Goal: Transaction & Acquisition: Purchase product/service

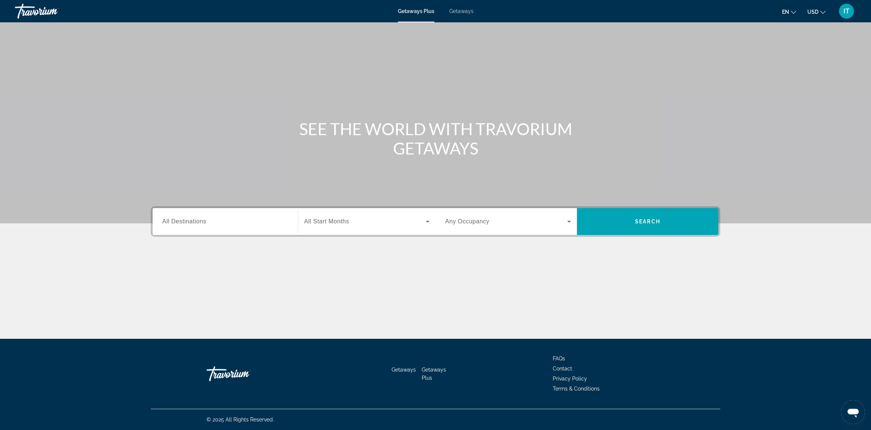
click at [189, 224] on span "All Destinations" at bounding box center [184, 221] width 44 height 6
click at [189, 224] on input "Destination All Destinations" at bounding box center [225, 221] width 126 height 9
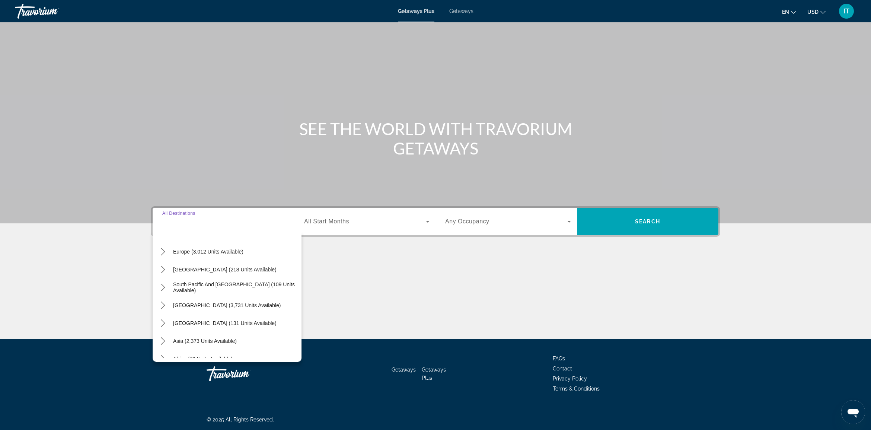
scroll to position [120, 0]
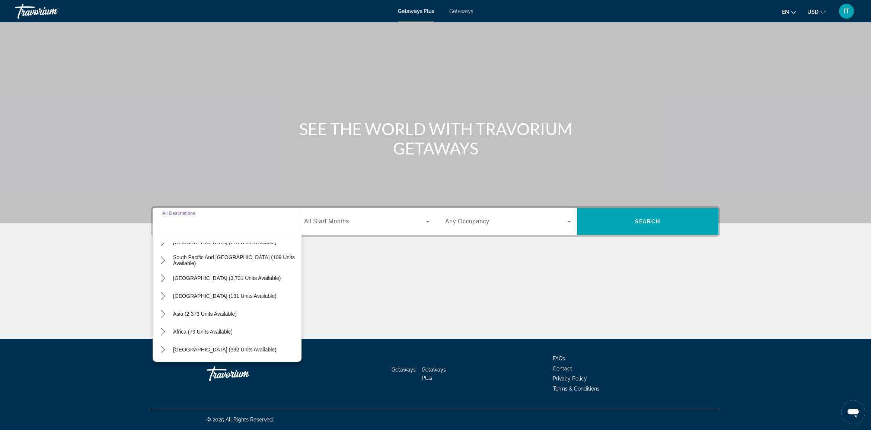
click at [202, 229] on div "Search widget" at bounding box center [225, 221] width 126 height 21
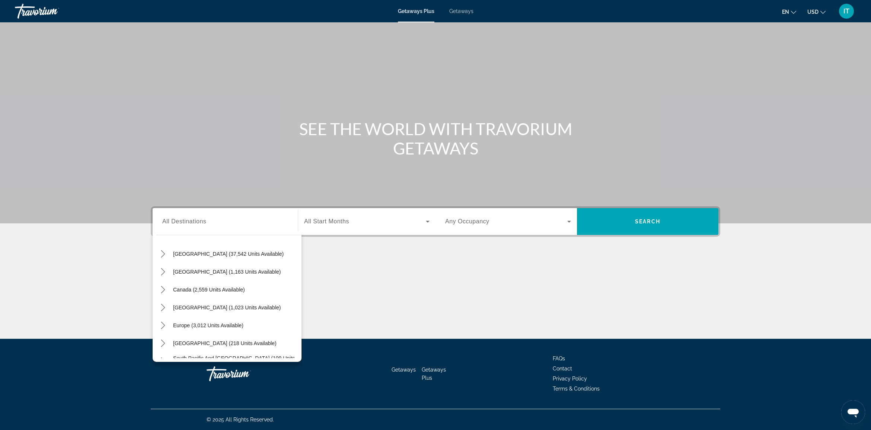
scroll to position [0, 0]
click at [279, 228] on div "Search widget" at bounding box center [225, 221] width 126 height 21
click at [164, 327] on icon "Toggle Caribbean & Atlantic Islands (1,023 units available) submenu" at bounding box center [162, 326] width 7 height 7
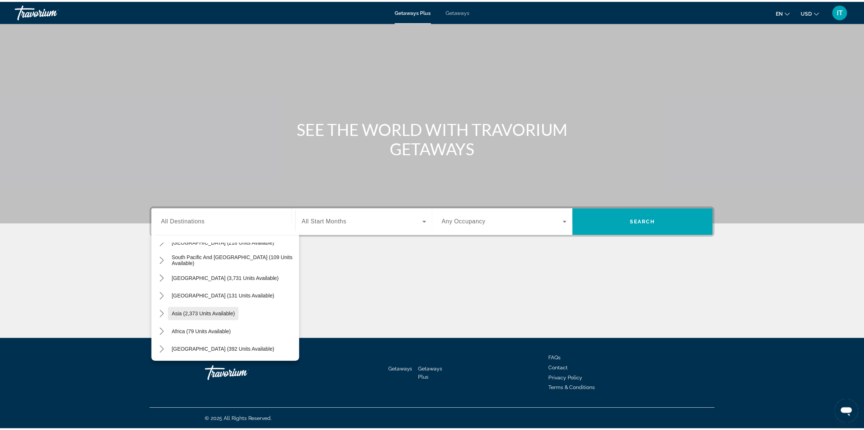
scroll to position [210, 0]
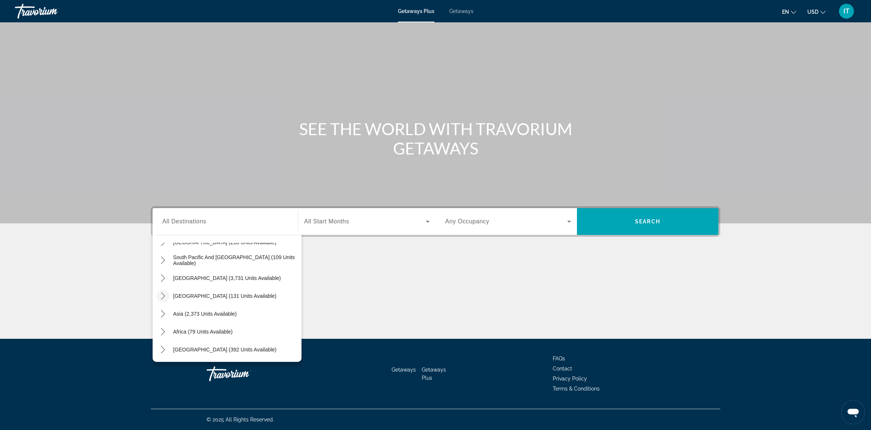
click at [165, 294] on icon "Toggle Central America (131 units available) submenu" at bounding box center [162, 295] width 7 height 7
click at [220, 313] on span "Costa Rica (76 units available)" at bounding box center [217, 314] width 100 height 6
type input "**********"
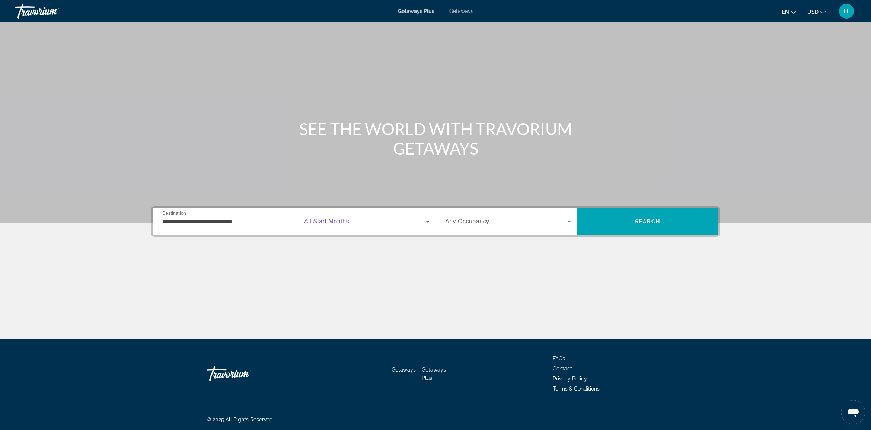
click at [411, 223] on span "Search widget" at bounding box center [365, 221] width 122 height 9
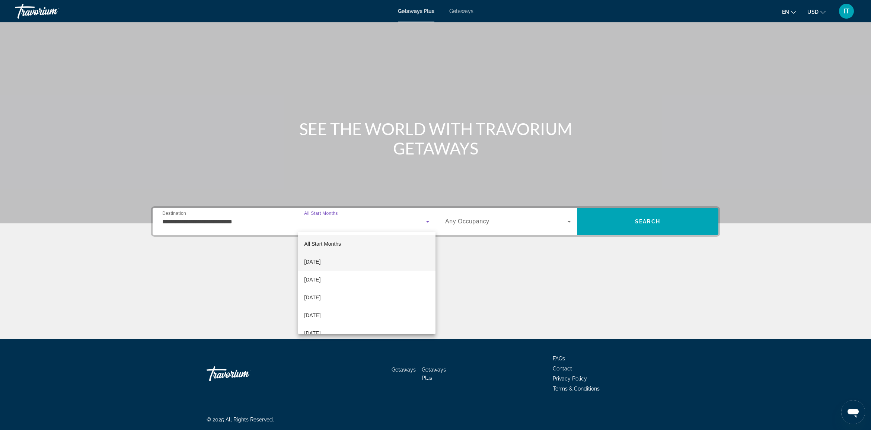
click at [344, 261] on mat-option "October 2025" at bounding box center [366, 262] width 137 height 18
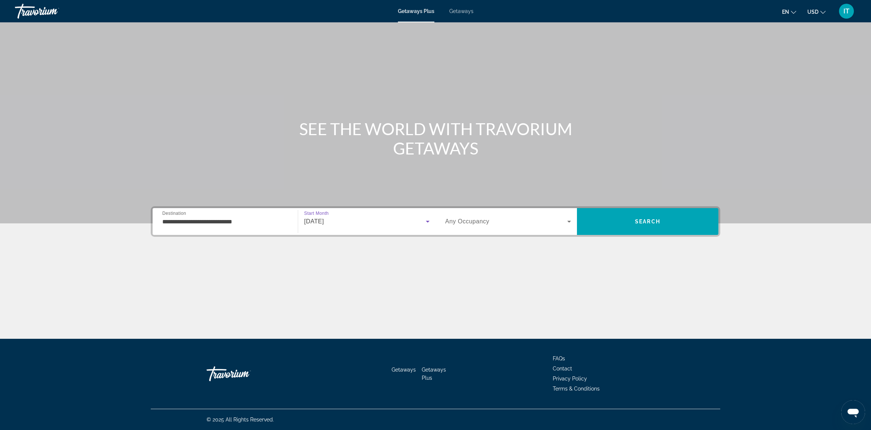
click at [473, 222] on span "Any Occupancy" at bounding box center [467, 221] width 44 height 6
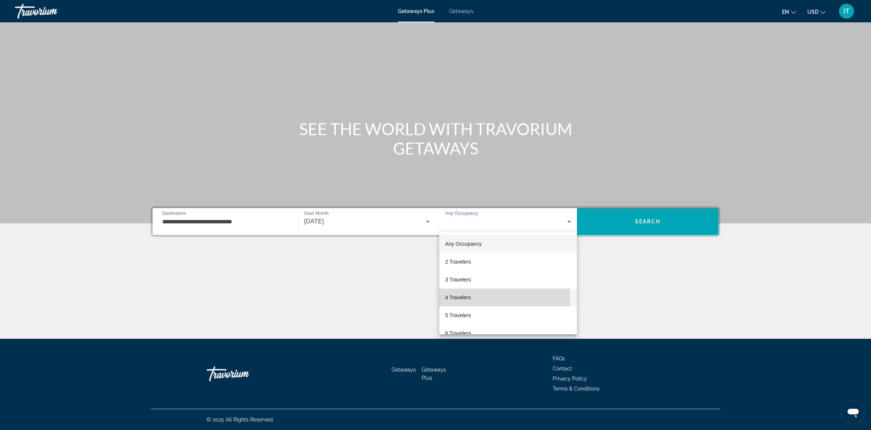
click at [460, 298] on span "4 Travelers" at bounding box center [458, 297] width 26 height 9
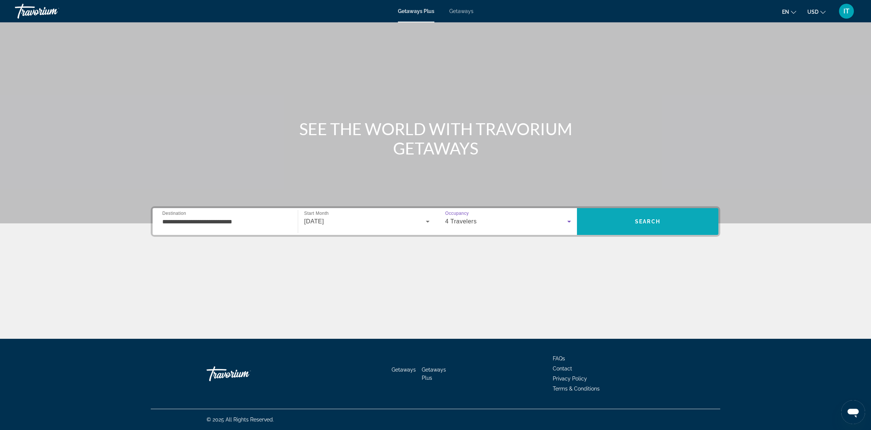
click at [626, 222] on span "Search" at bounding box center [647, 222] width 141 height 18
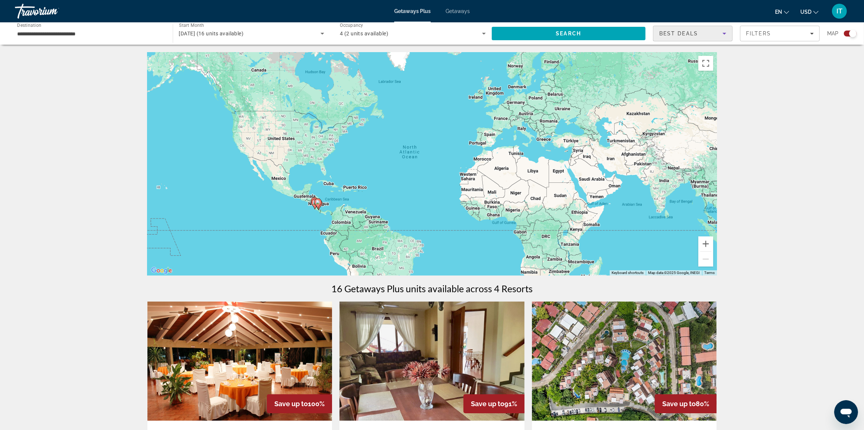
click at [708, 33] on div "Best Deals" at bounding box center [690, 33] width 63 height 9
click at [769, 33] on div at bounding box center [432, 215] width 864 height 430
click at [811, 34] on icon "Filters" at bounding box center [812, 34] width 4 height 4
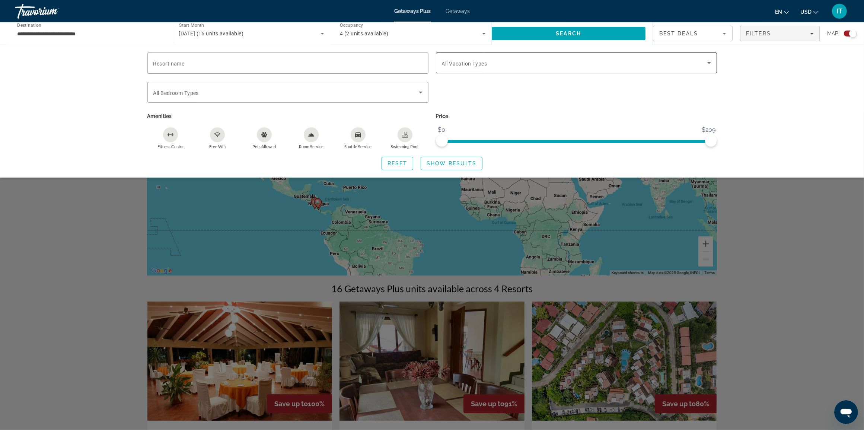
click at [486, 66] on span "All Vacation Types" at bounding box center [464, 64] width 45 height 6
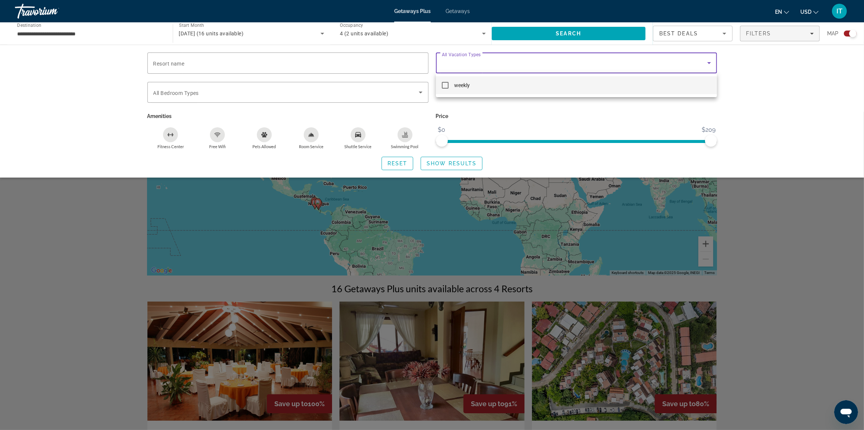
click at [505, 114] on div at bounding box center [432, 215] width 864 height 430
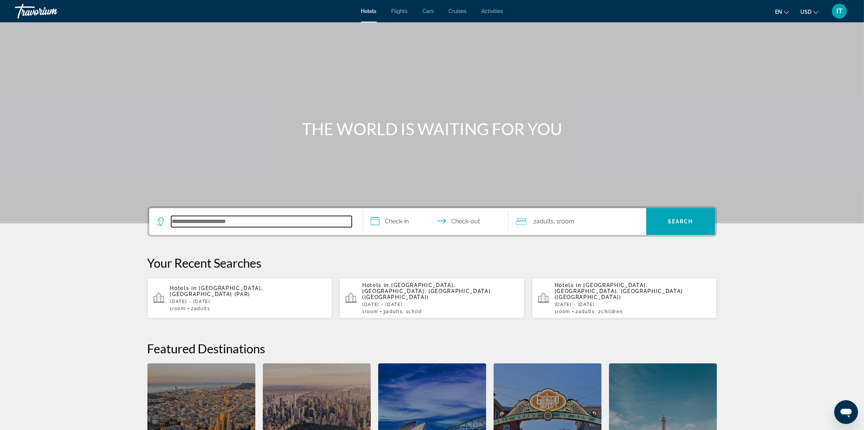
click at [284, 226] on input "Search hotel destination" at bounding box center [261, 221] width 181 height 11
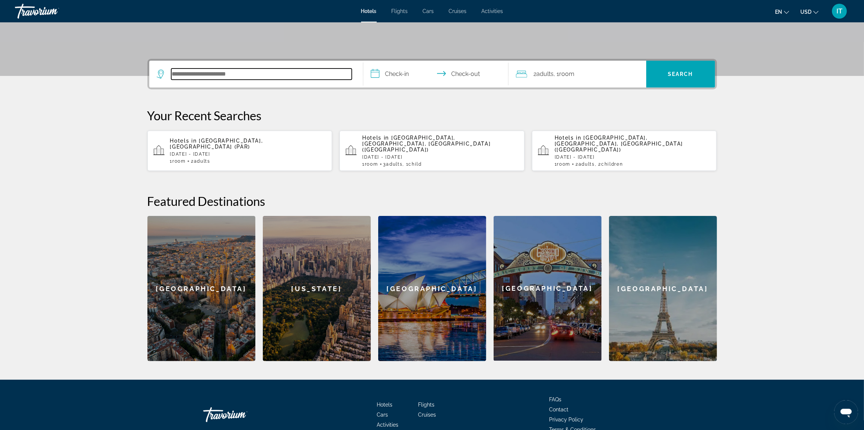
scroll to position [177, 0]
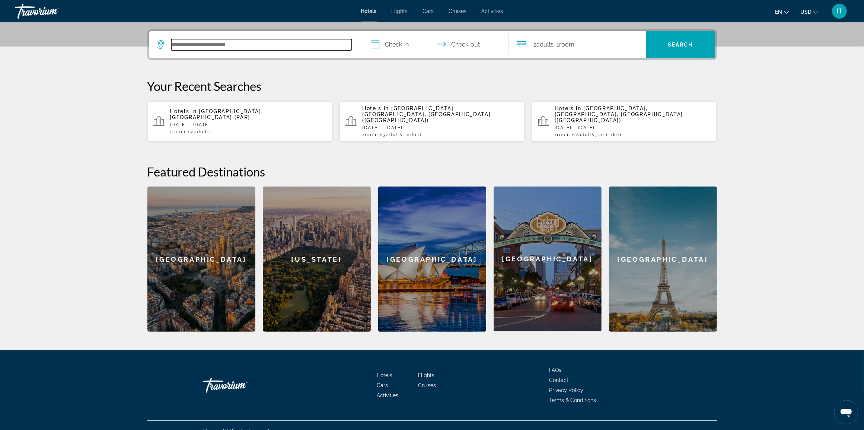
click at [224, 45] on input "Search hotel destination" at bounding box center [261, 44] width 181 height 11
click at [404, 8] on span "Flights" at bounding box center [400, 11] width 16 height 6
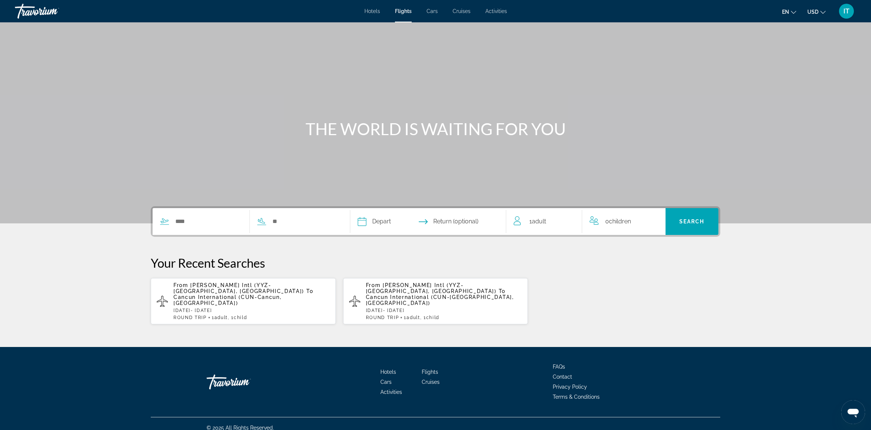
click at [259, 315] on div "ROUND TRIP 1 Adult Adults , 1 Child Children" at bounding box center [251, 317] width 156 height 5
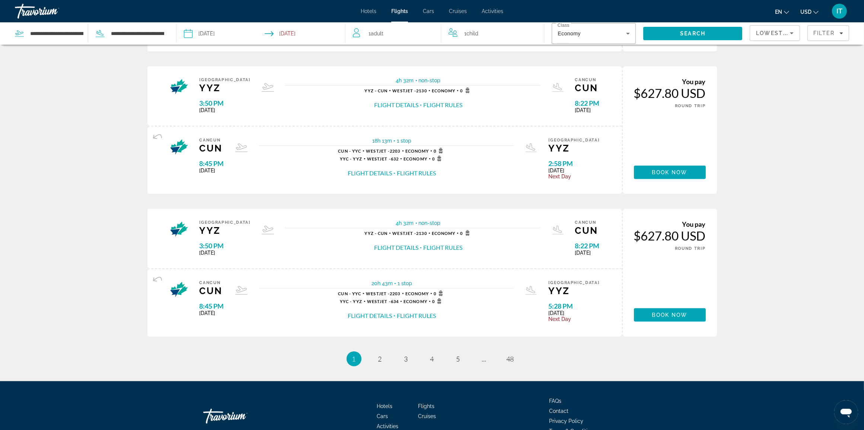
scroll to position [597, 0]
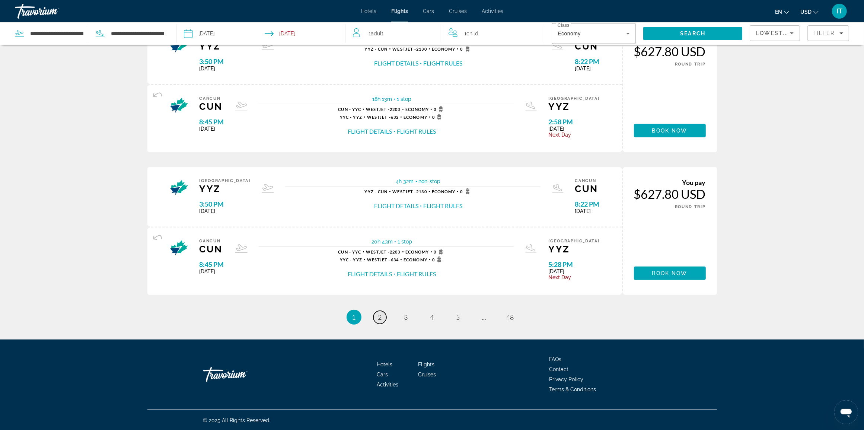
click at [380, 321] on link "page 2" at bounding box center [379, 317] width 13 height 13
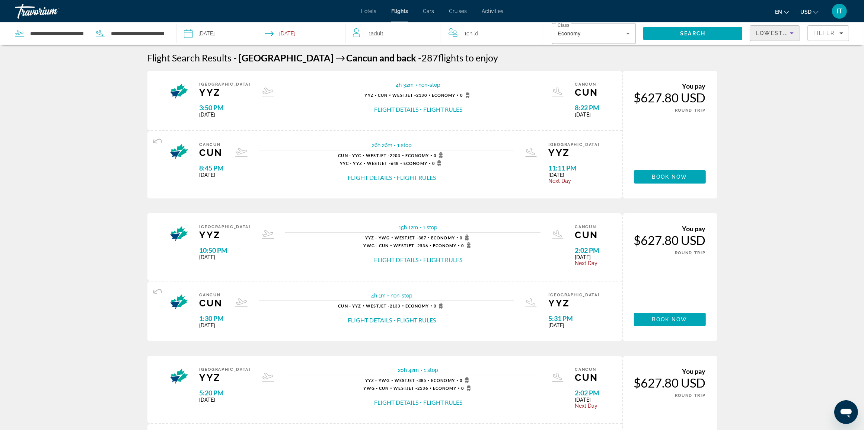
click at [792, 34] on icon "Sort by" at bounding box center [791, 33] width 9 height 9
click at [764, 73] on span "Fewest Stops" at bounding box center [772, 70] width 32 height 6
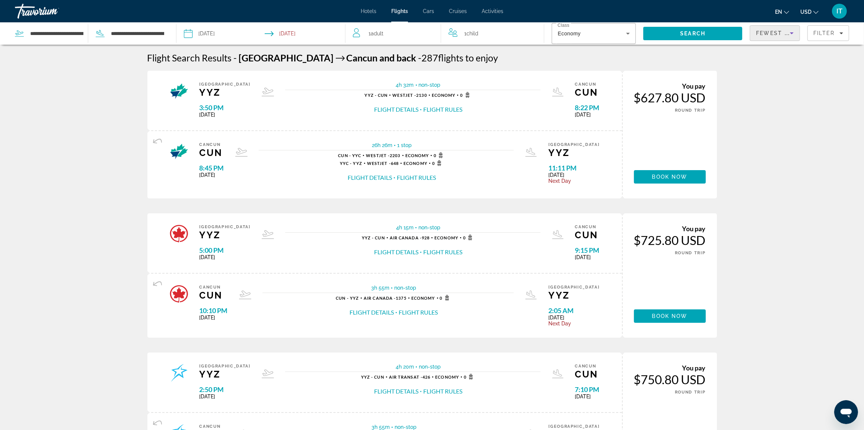
click at [789, 35] on icon "Sort by" at bounding box center [791, 33] width 9 height 9
click at [769, 73] on span "Fewest Stops" at bounding box center [764, 70] width 17 height 15
click at [793, 34] on icon "Sort by" at bounding box center [791, 33] width 9 height 9
click at [787, 70] on mat-pseudo-checkbox "Sort by" at bounding box center [790, 70] width 7 height 7
click at [790, 33] on icon "Sort by" at bounding box center [791, 33] width 9 height 9
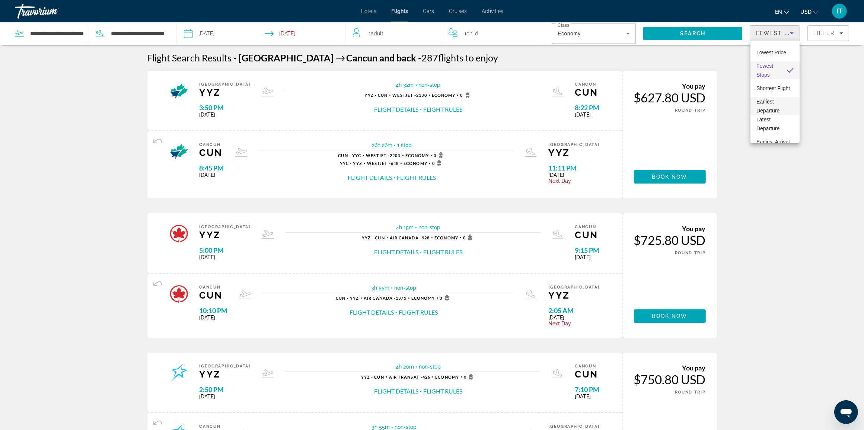
click at [772, 102] on span "Earliest Departure" at bounding box center [767, 106] width 23 height 15
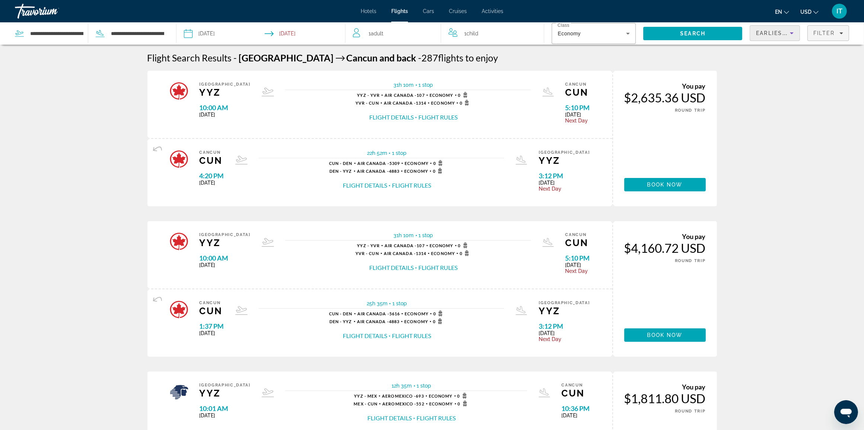
click at [842, 34] on icon "Filters" at bounding box center [841, 33] width 4 height 4
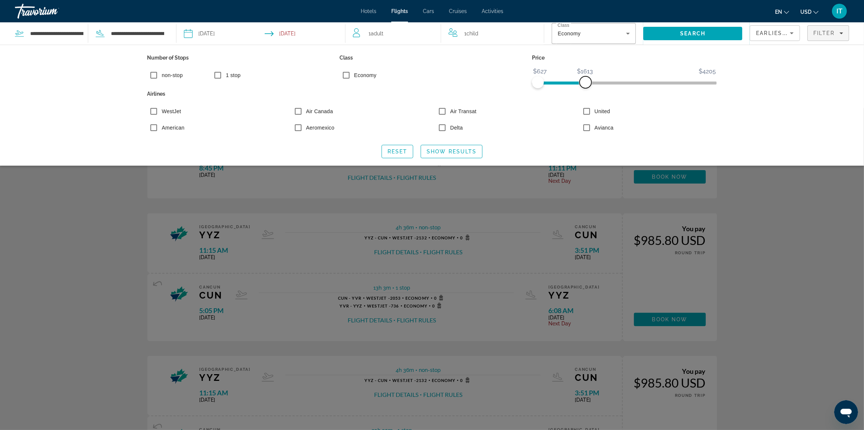
drag, startPoint x: 710, startPoint y: 83, endPoint x: 585, endPoint y: 80, distance: 124.3
click at [585, 80] on span "ngx-slider-max" at bounding box center [585, 82] width 12 height 12
click at [467, 153] on span "Show Results" at bounding box center [452, 152] width 50 height 6
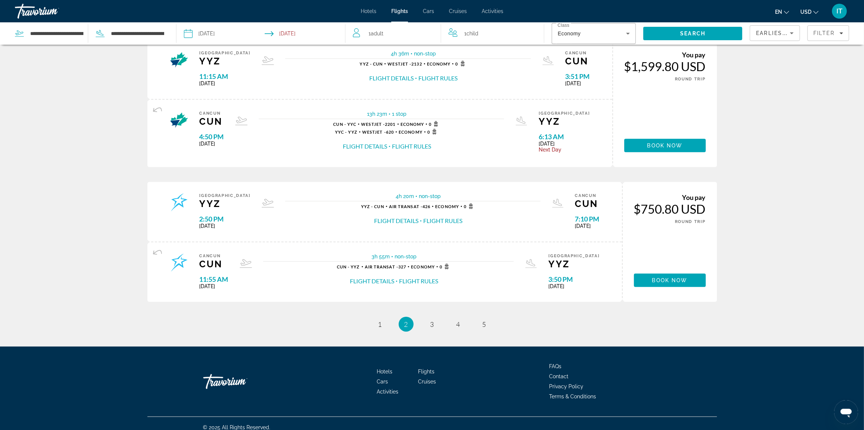
scroll to position [609, 0]
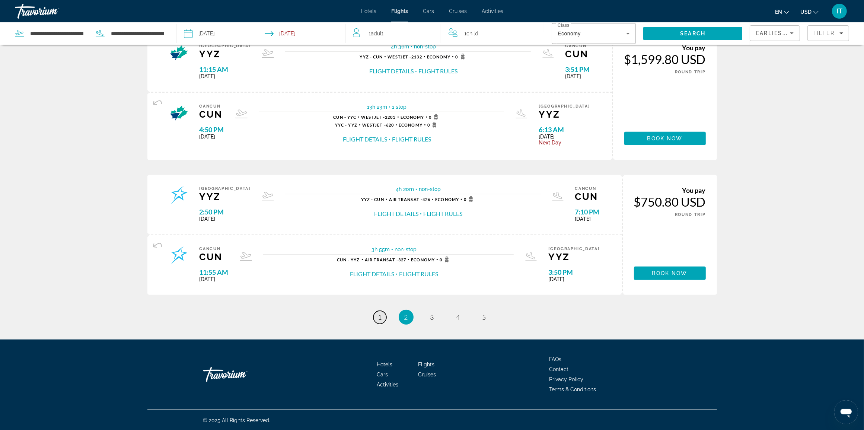
click at [381, 319] on span "1" at bounding box center [380, 317] width 4 height 8
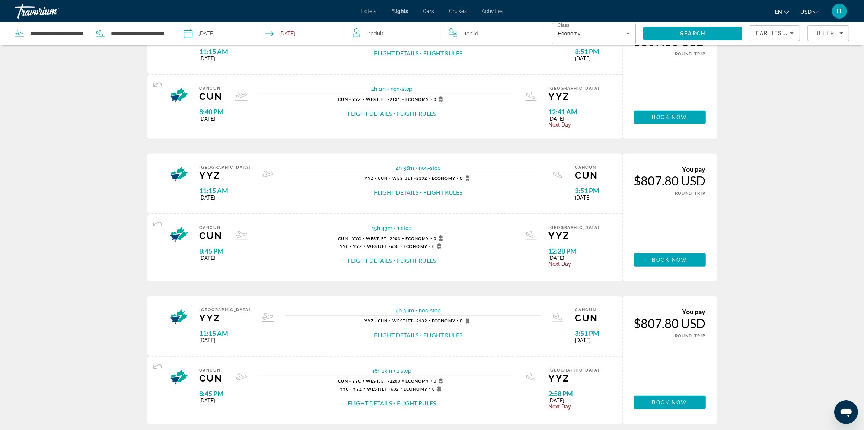
scroll to position [558, 0]
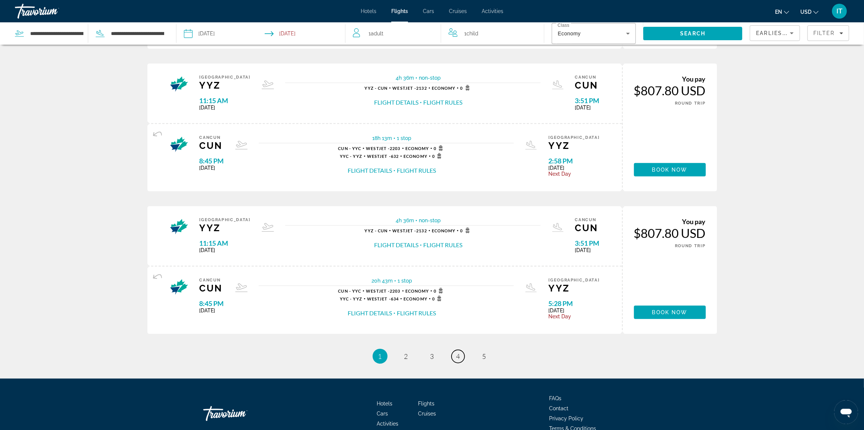
click at [459, 358] on span "4" at bounding box center [458, 356] width 4 height 8
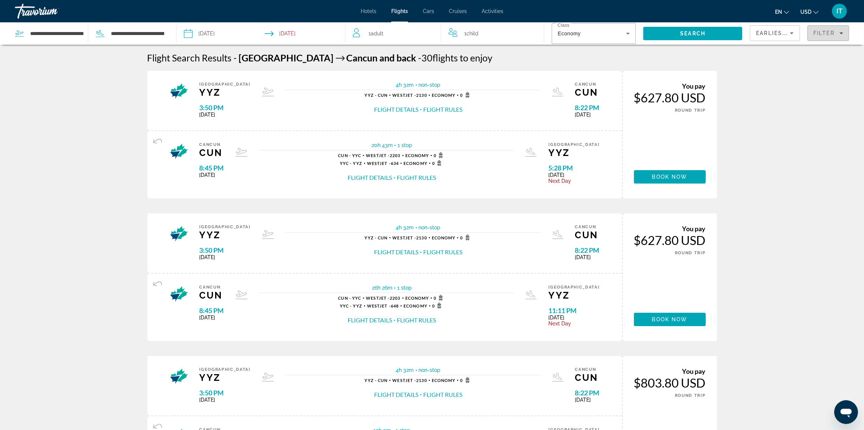
click at [833, 31] on span "Filter" at bounding box center [823, 33] width 21 height 6
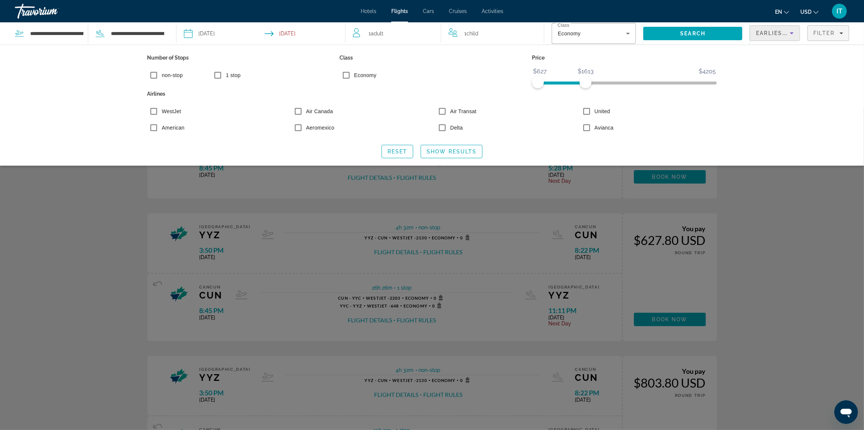
click at [764, 32] on span "Earliest Departure" at bounding box center [791, 33] width 70 height 6
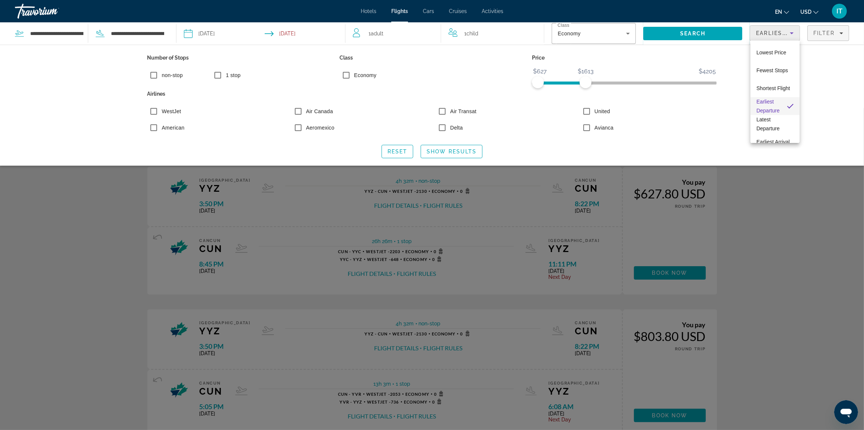
drag, startPoint x: 656, startPoint y: 116, endPoint x: 659, endPoint y: 112, distance: 4.9
click at [658, 114] on div at bounding box center [432, 215] width 864 height 430
click at [682, 38] on span "Search" at bounding box center [692, 34] width 99 height 18
click at [689, 34] on span "Search" at bounding box center [692, 34] width 25 height 6
click at [438, 151] on span "Show Results" at bounding box center [452, 152] width 50 height 6
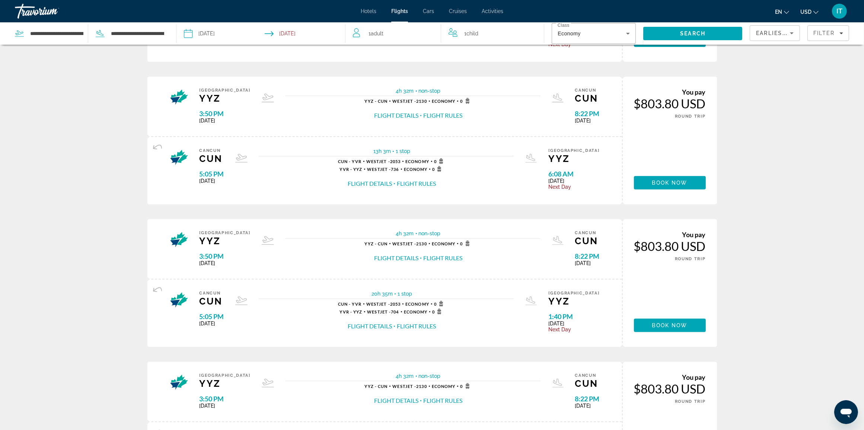
scroll to position [616, 0]
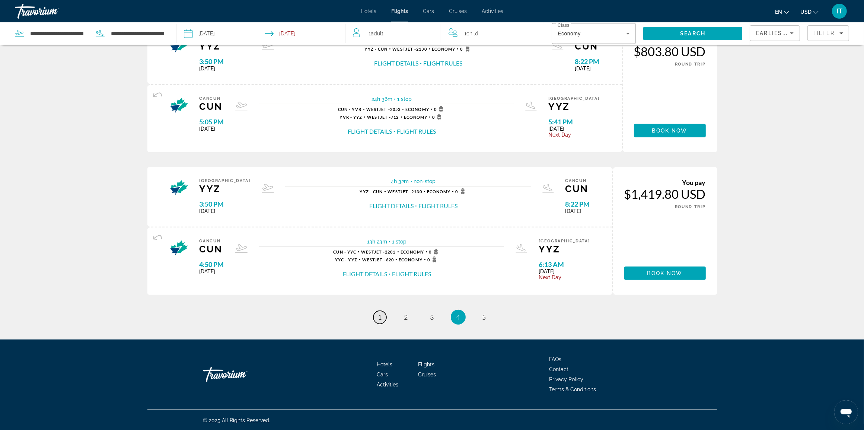
click at [378, 317] on span "1" at bounding box center [380, 317] width 4 height 8
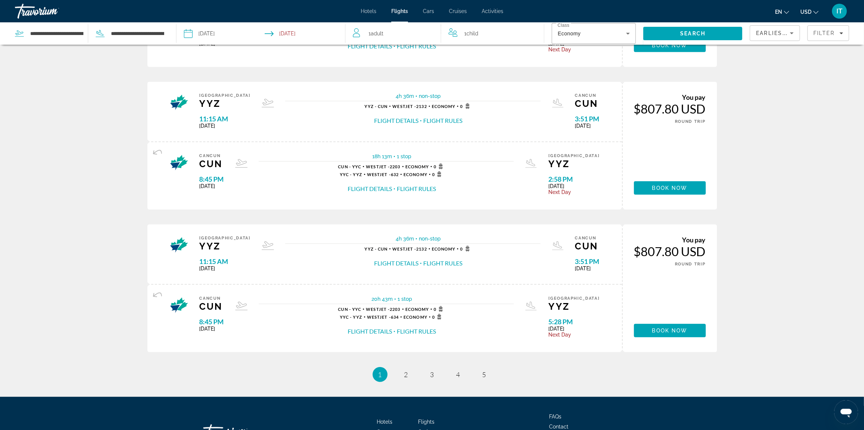
scroll to position [597, 0]
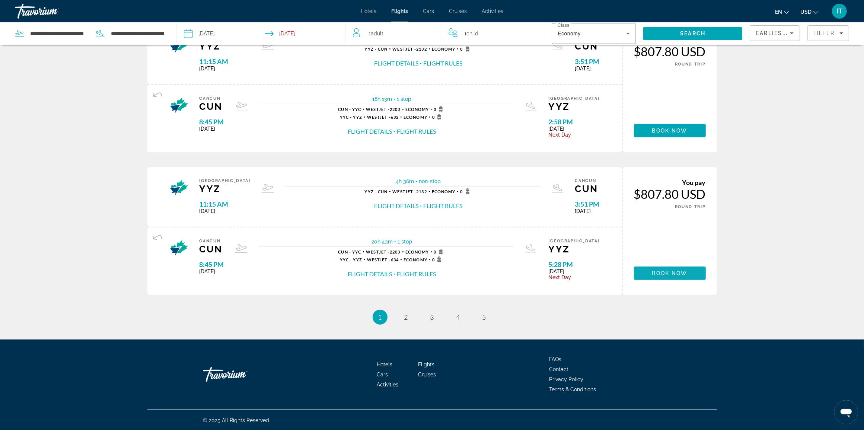
click at [641, 272] on span "Main content" at bounding box center [670, 273] width 72 height 18
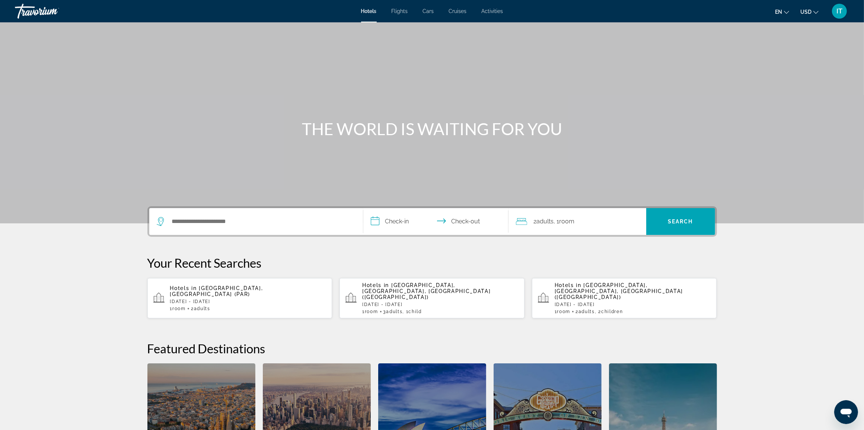
click at [400, 12] on span "Flights" at bounding box center [400, 11] width 16 height 6
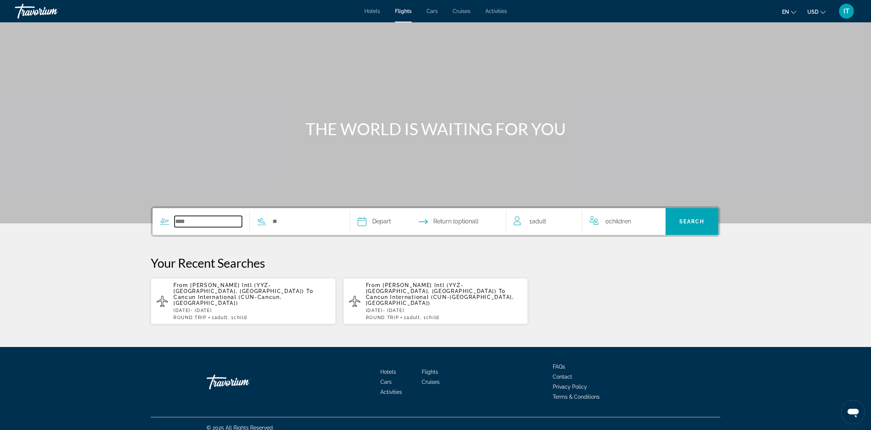
click at [210, 224] on input "Search widget" at bounding box center [208, 221] width 67 height 11
click at [229, 294] on span "Cancun International (CUN-Cancun, [GEOGRAPHIC_DATA])" at bounding box center [227, 300] width 108 height 12
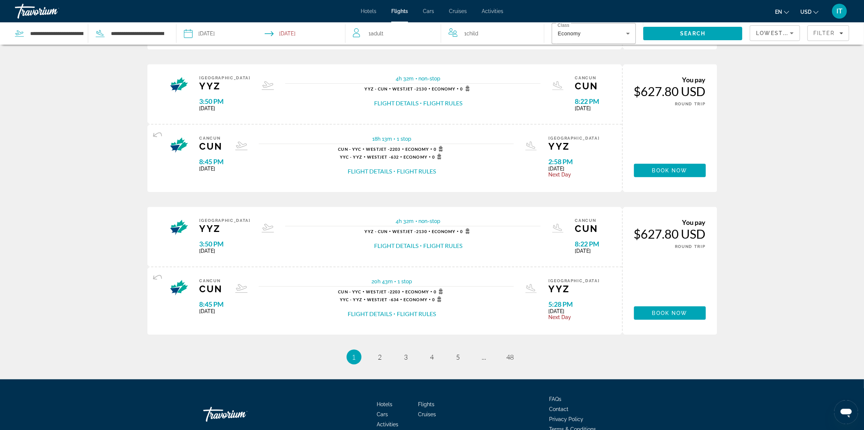
scroll to position [558, 0]
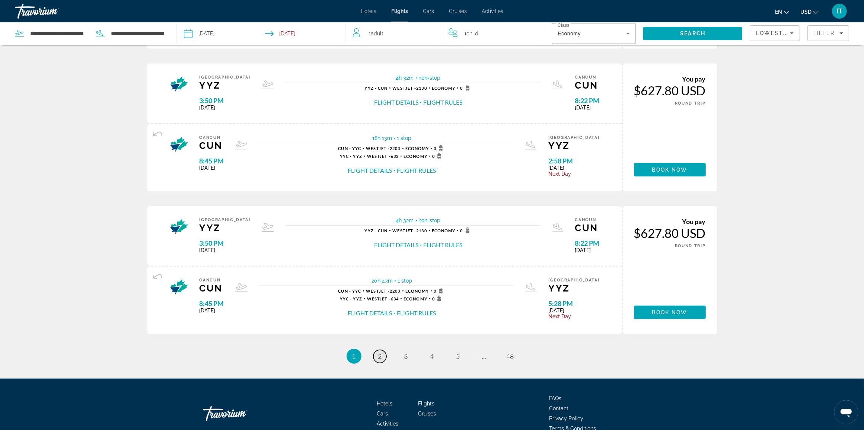
click at [381, 358] on span "2" at bounding box center [380, 356] width 4 height 8
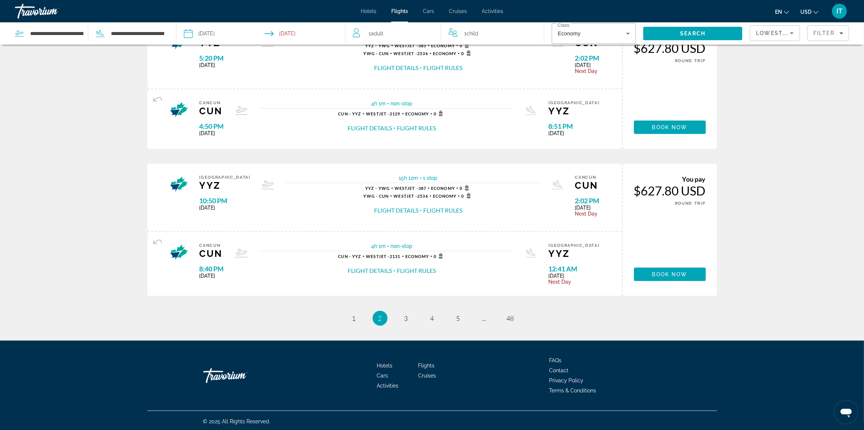
scroll to position [621, 0]
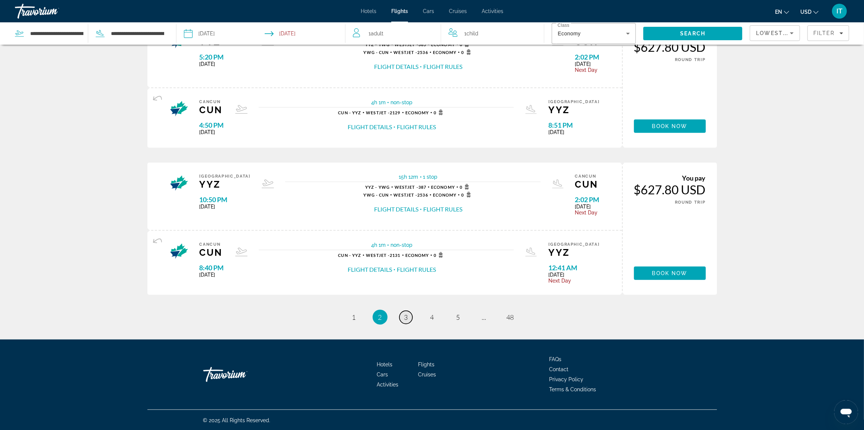
click at [406, 314] on span "3" at bounding box center [406, 317] width 4 height 8
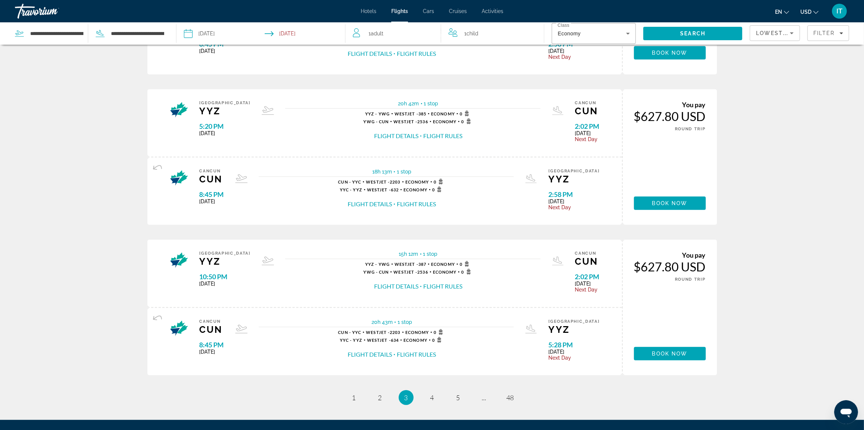
scroll to position [651, 0]
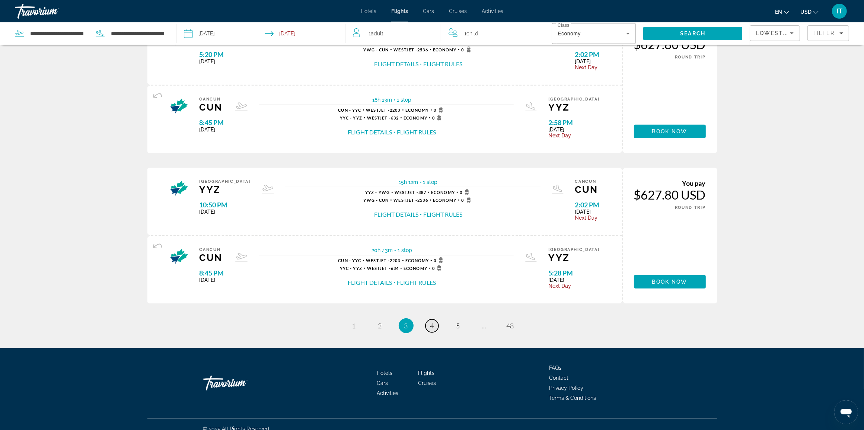
click at [433, 322] on span "4" at bounding box center [432, 326] width 4 height 8
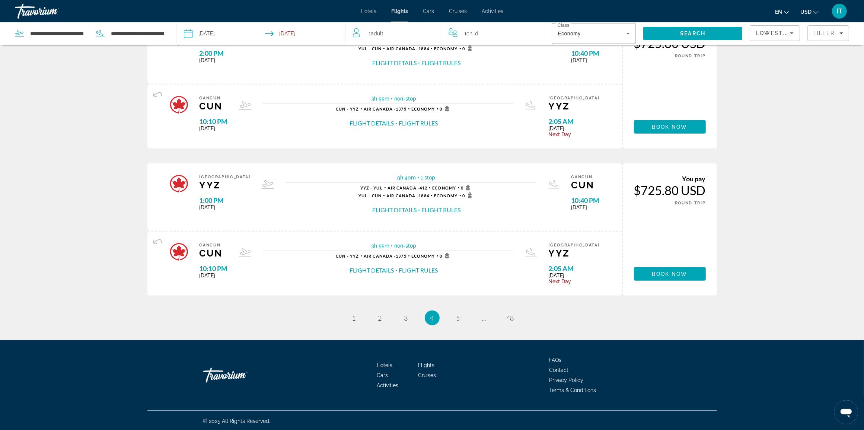
scroll to position [645, 0]
click at [459, 316] on span "5" at bounding box center [458, 317] width 4 height 8
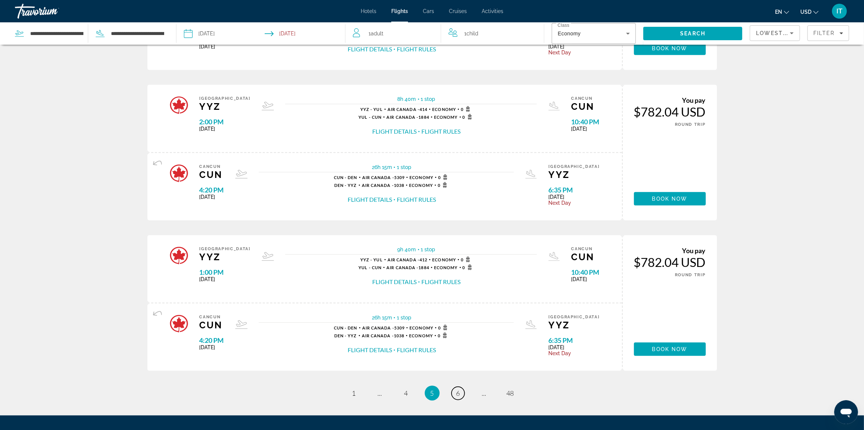
scroll to position [558, 0]
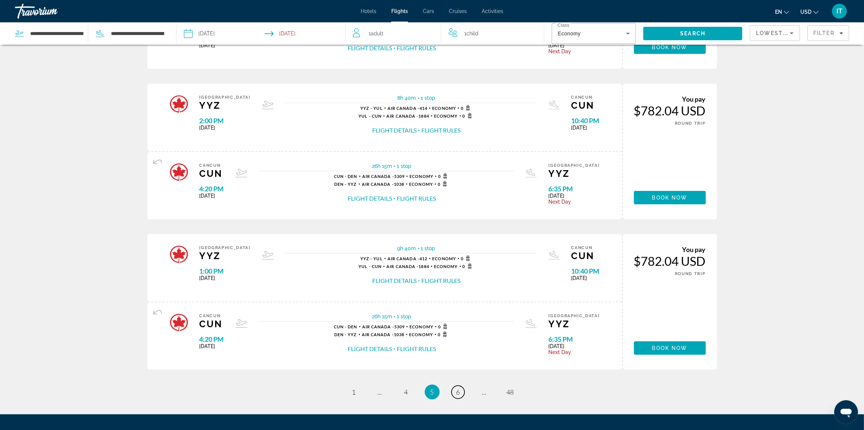
click at [463, 391] on link "page 6" at bounding box center [457, 392] width 13 height 13
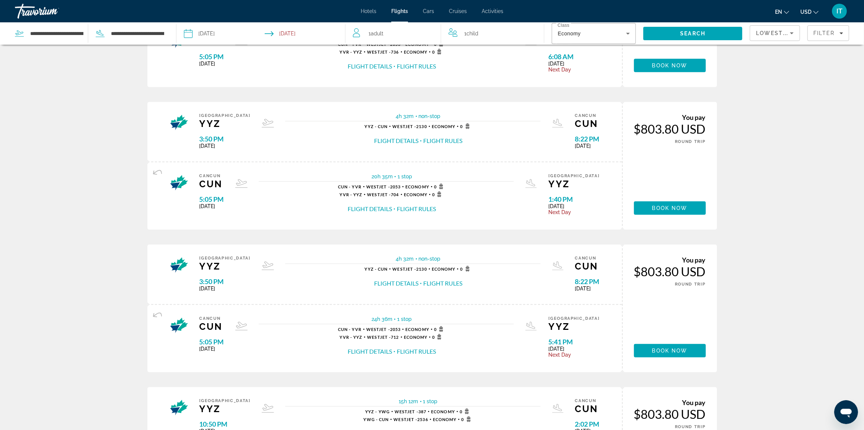
scroll to position [512, 0]
